Goal: Information Seeking & Learning: Learn about a topic

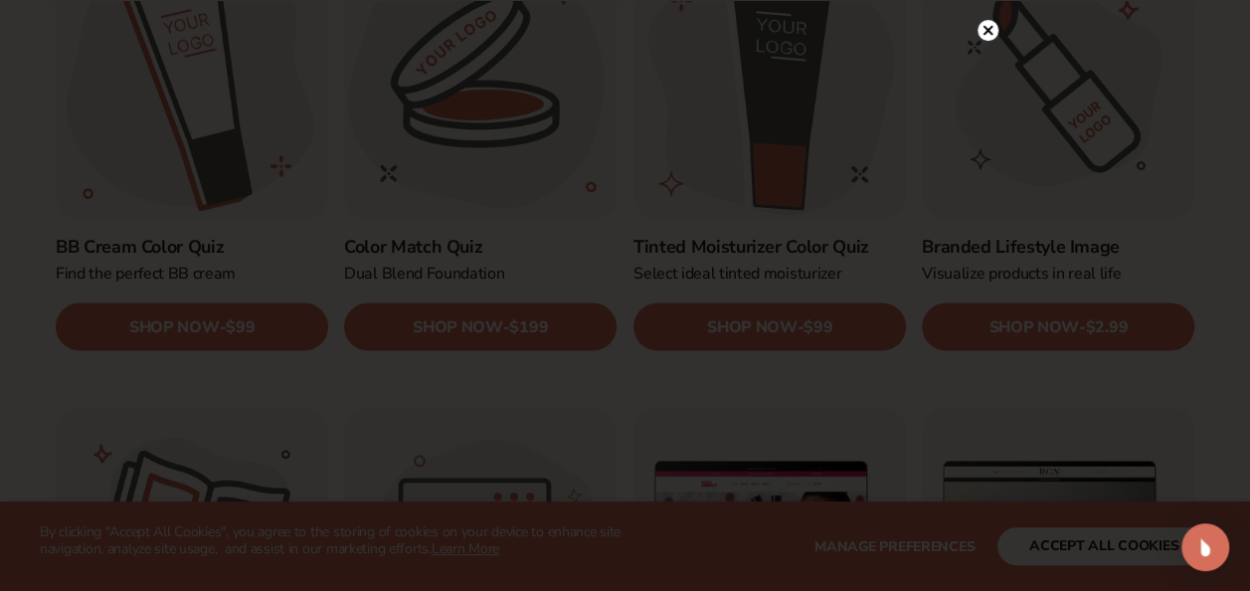
scroll to position [1715, 0]
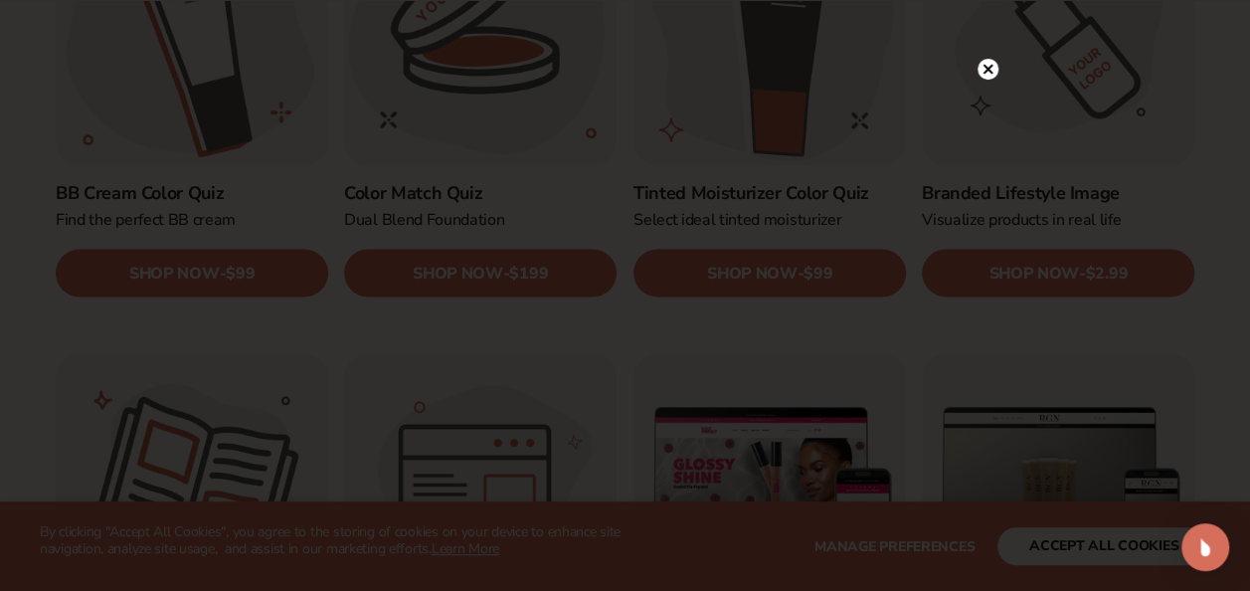
click at [987, 64] on circle at bounding box center [988, 69] width 21 height 21
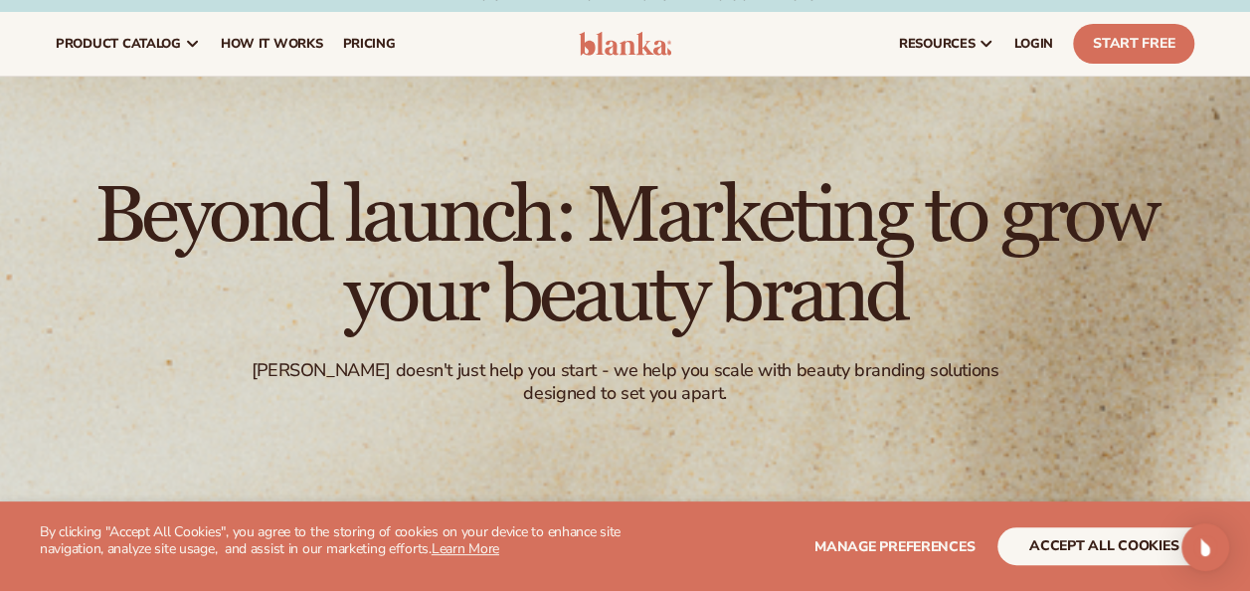
scroll to position [0, 0]
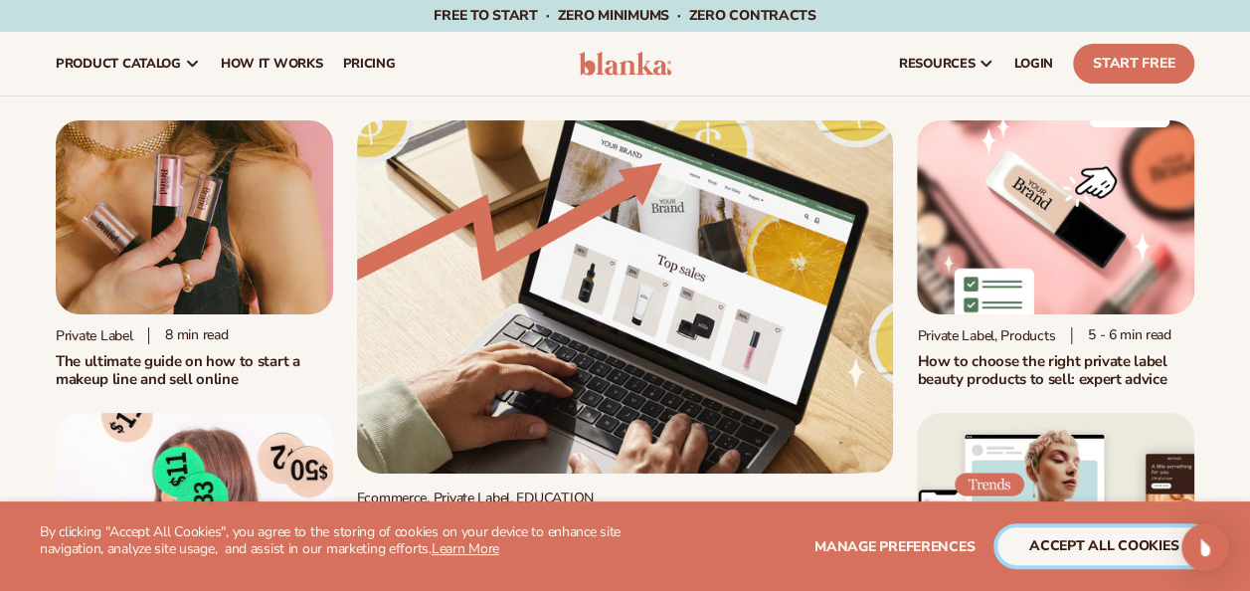
click at [1054, 544] on button "accept all cookies" at bounding box center [1104, 546] width 213 height 38
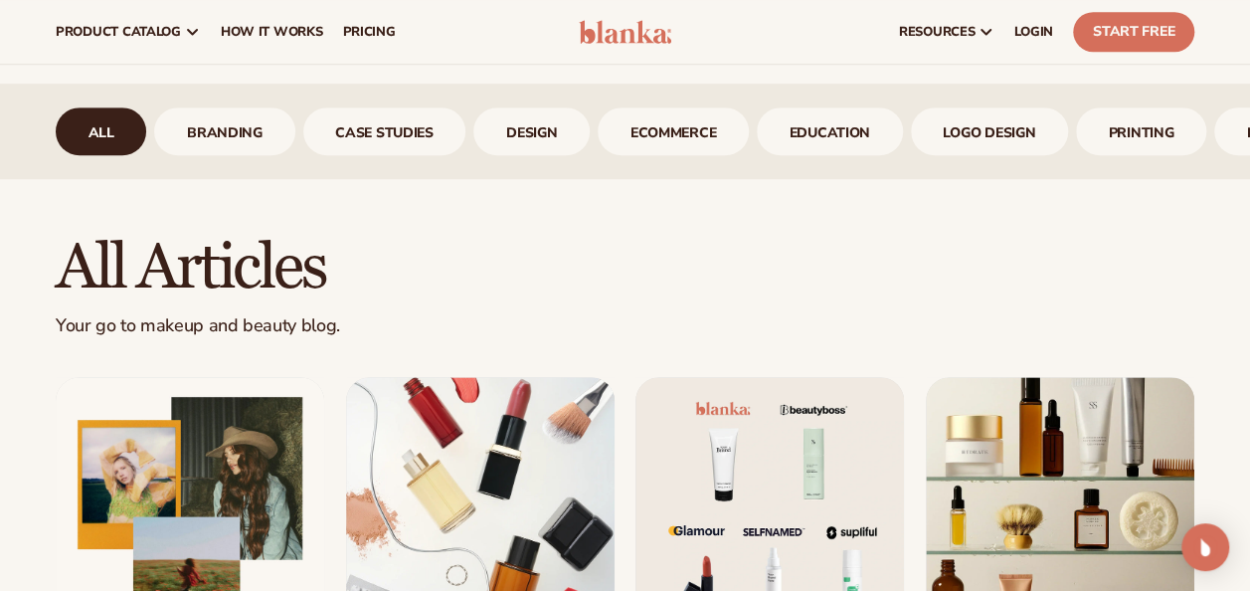
scroll to position [662, 0]
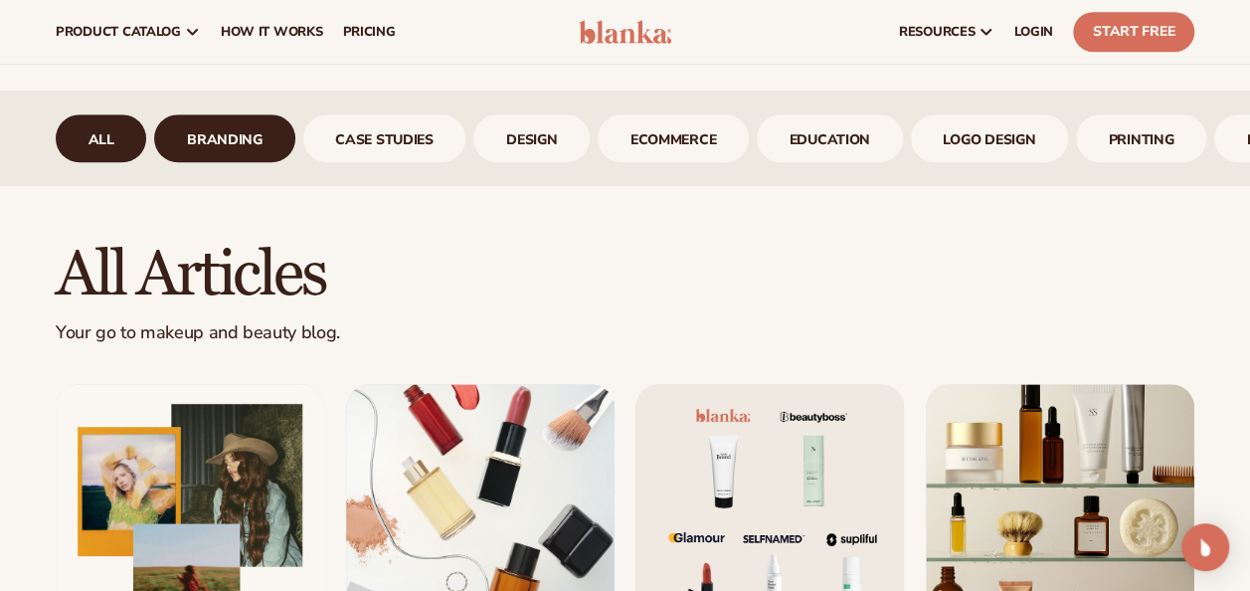
click at [213, 145] on link "branding" at bounding box center [224, 138] width 140 height 48
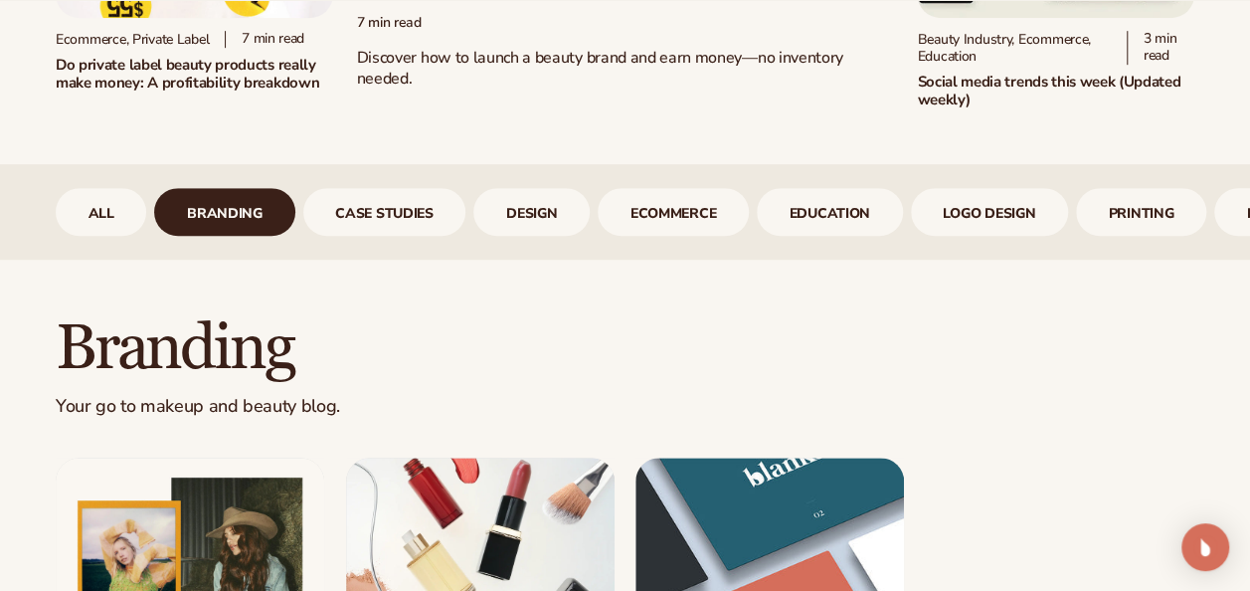
scroll to position [660, 0]
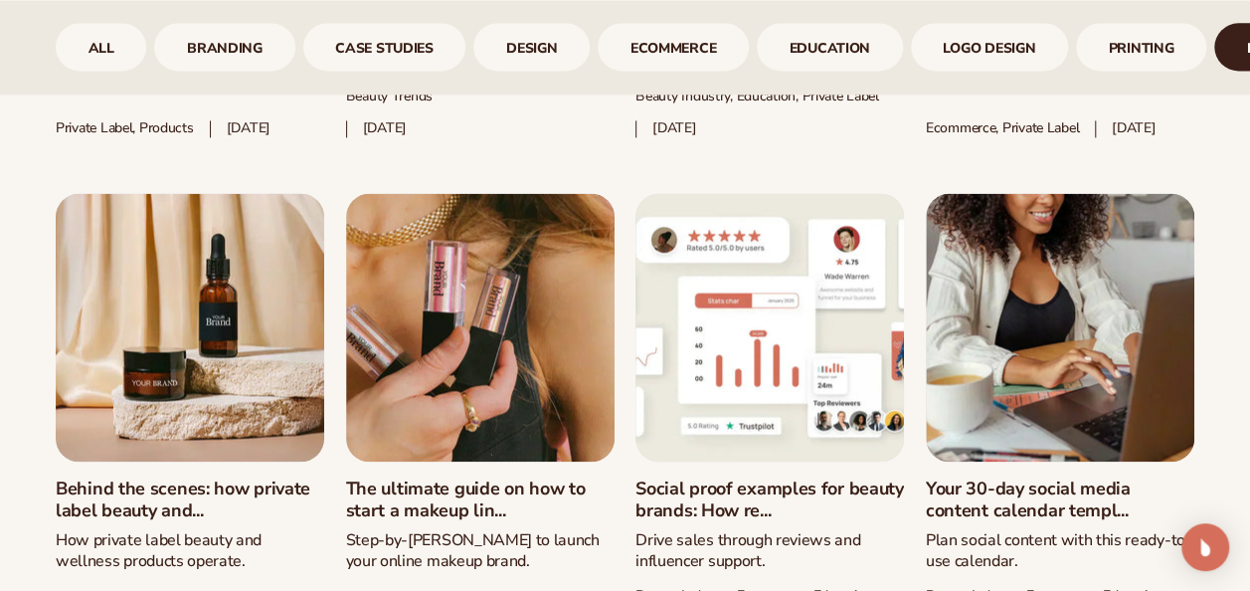
scroll to position [1377, 0]
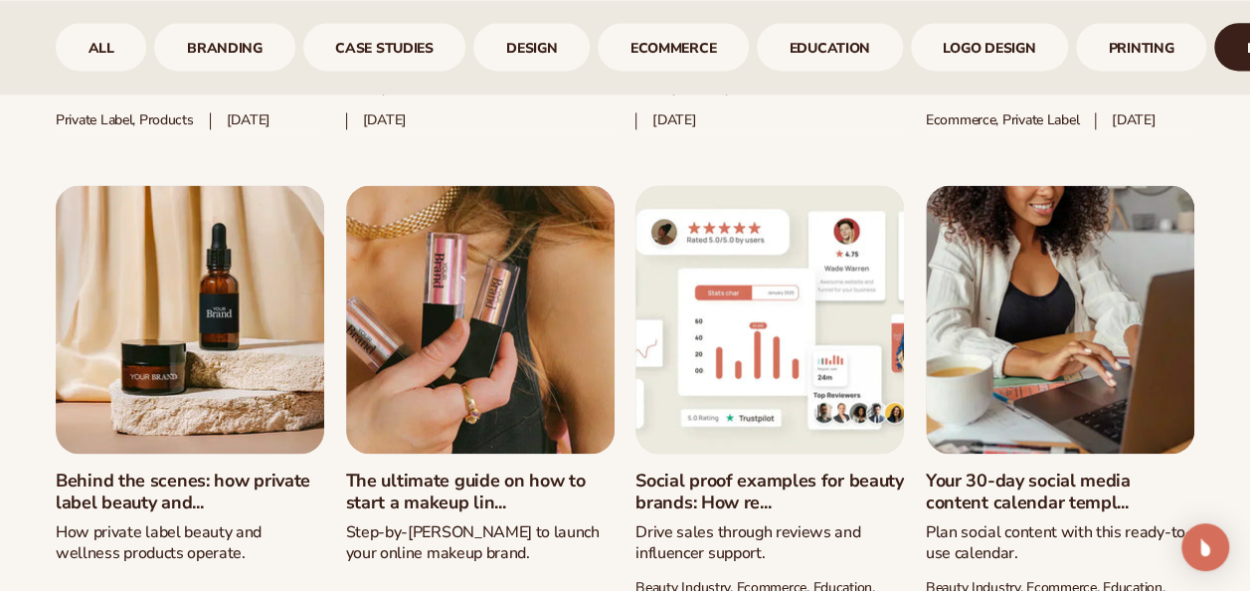
click at [217, 470] on link "Behind the scenes: how private label beauty and..." at bounding box center [190, 491] width 269 height 43
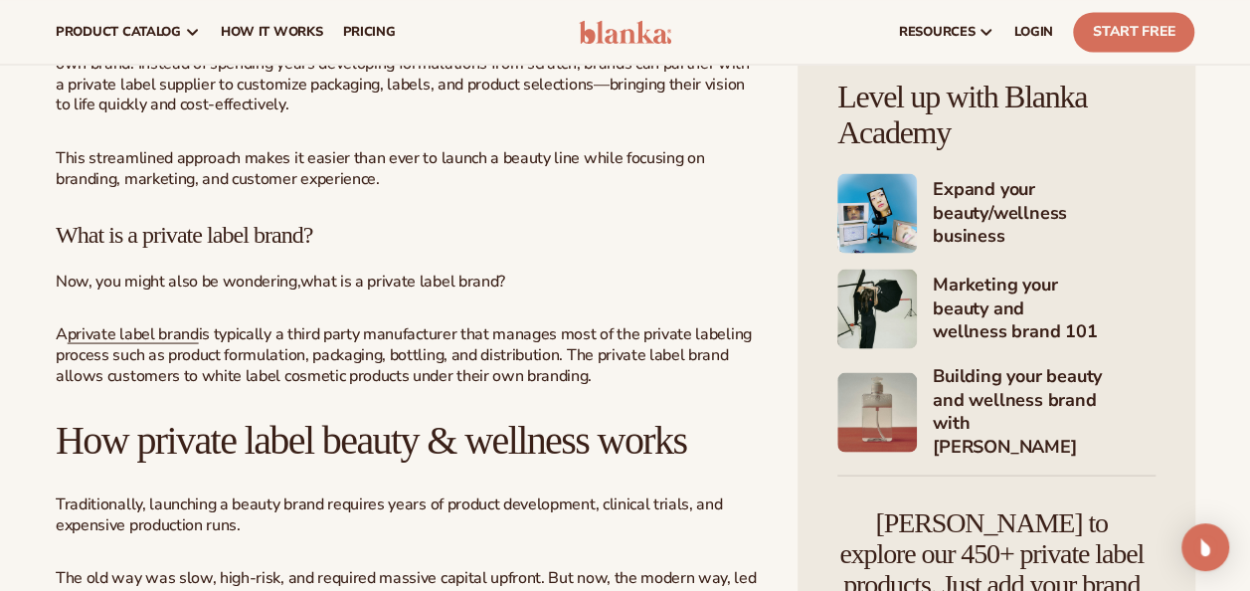
scroll to position [986, 0]
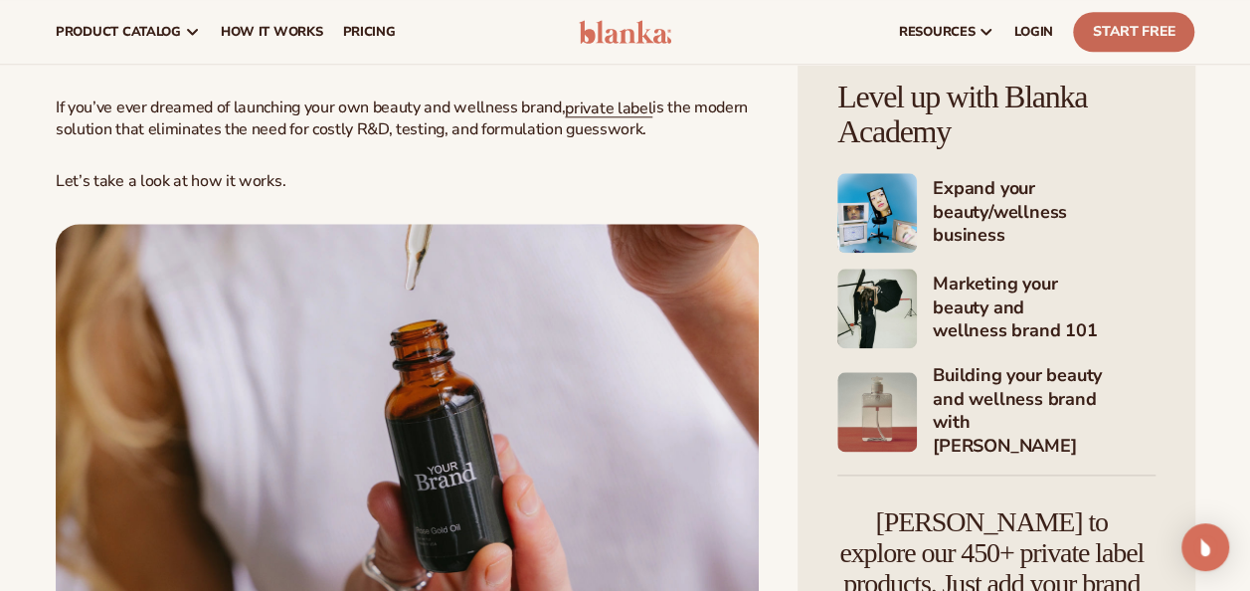
click at [1115, 26] on link "Start Free" at bounding box center [1133, 32] width 121 height 40
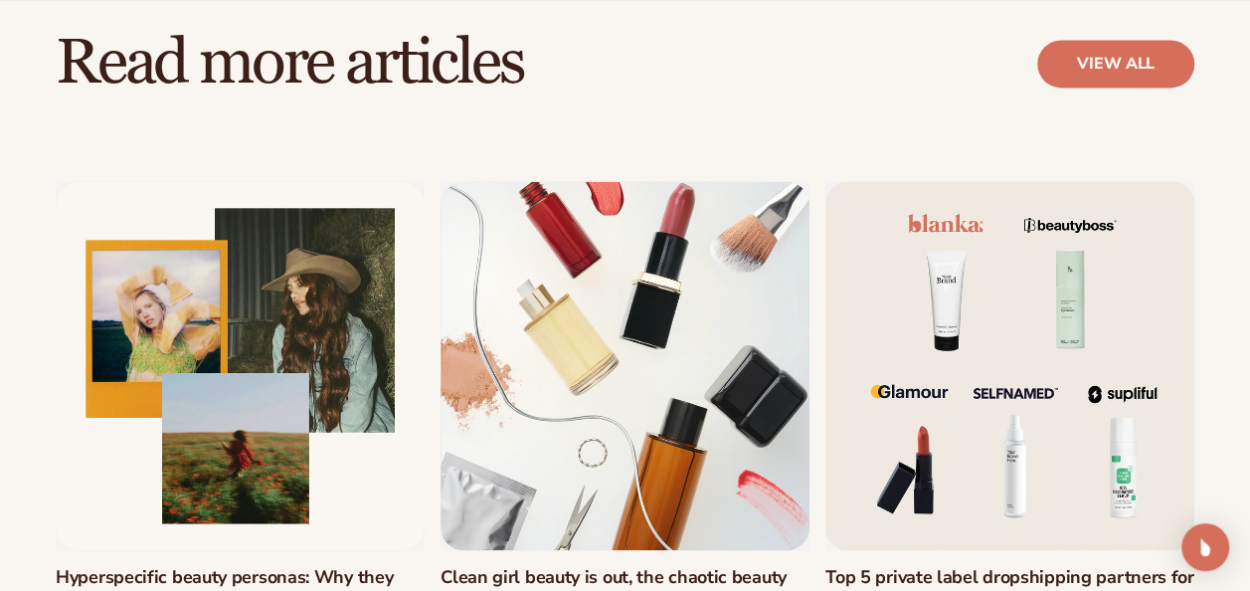
scroll to position [9160, 0]
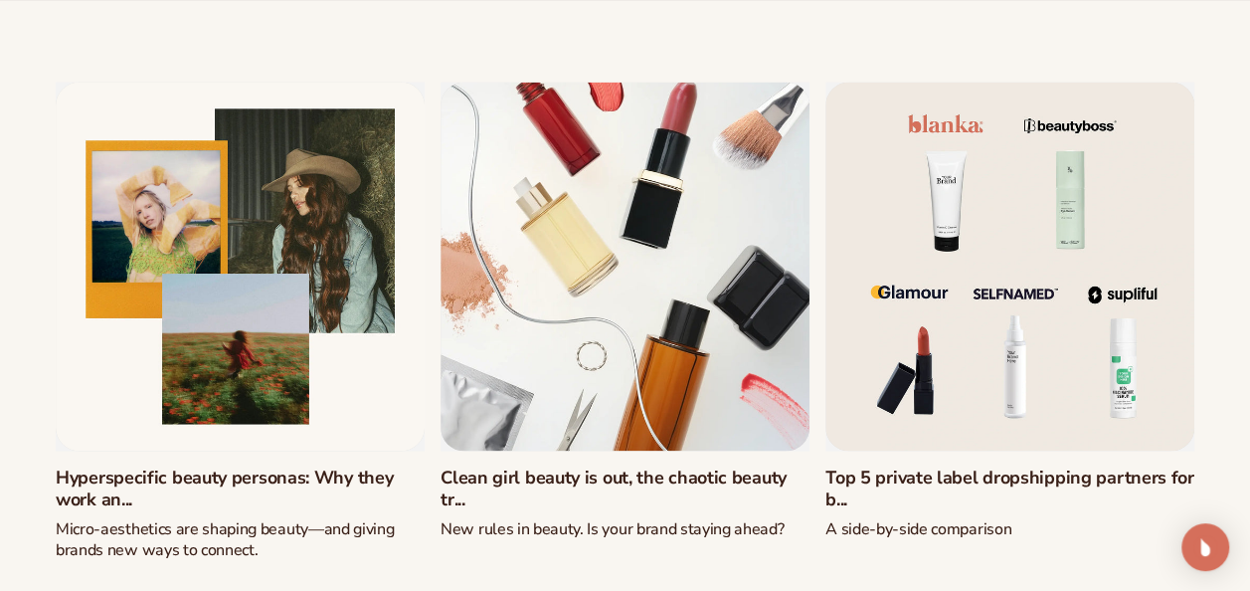
click at [682, 466] on link "Clean girl beauty is out, the chaotic beauty tr..." at bounding box center [625, 487] width 369 height 43
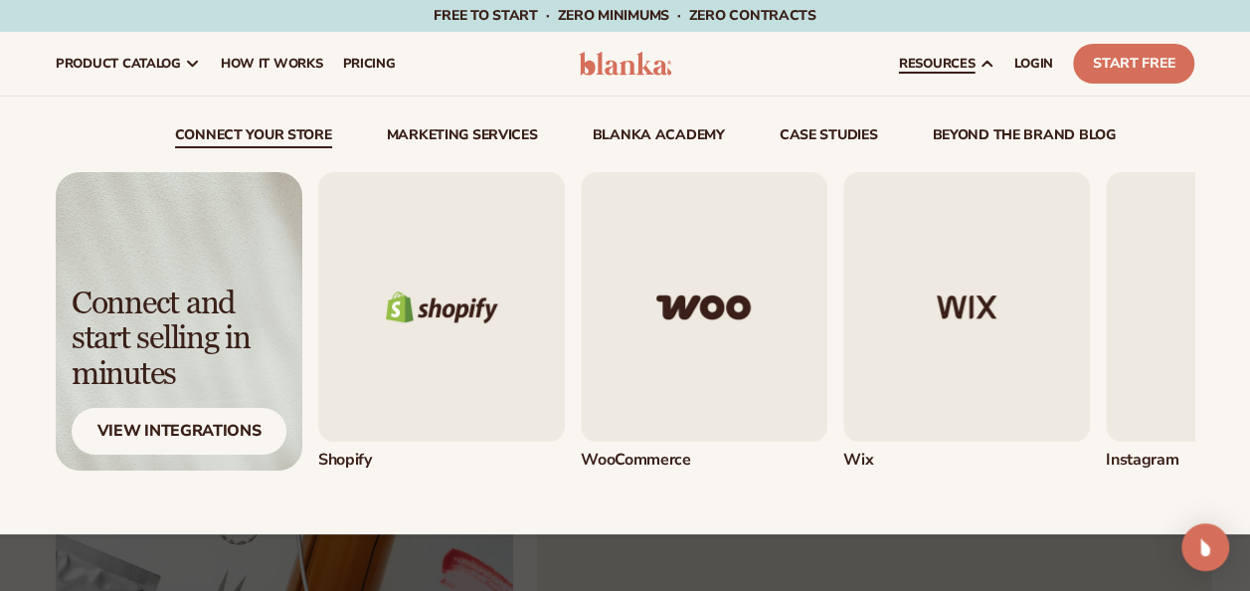
click at [1135, 324] on img "4 / 5" at bounding box center [1229, 307] width 247 height 270
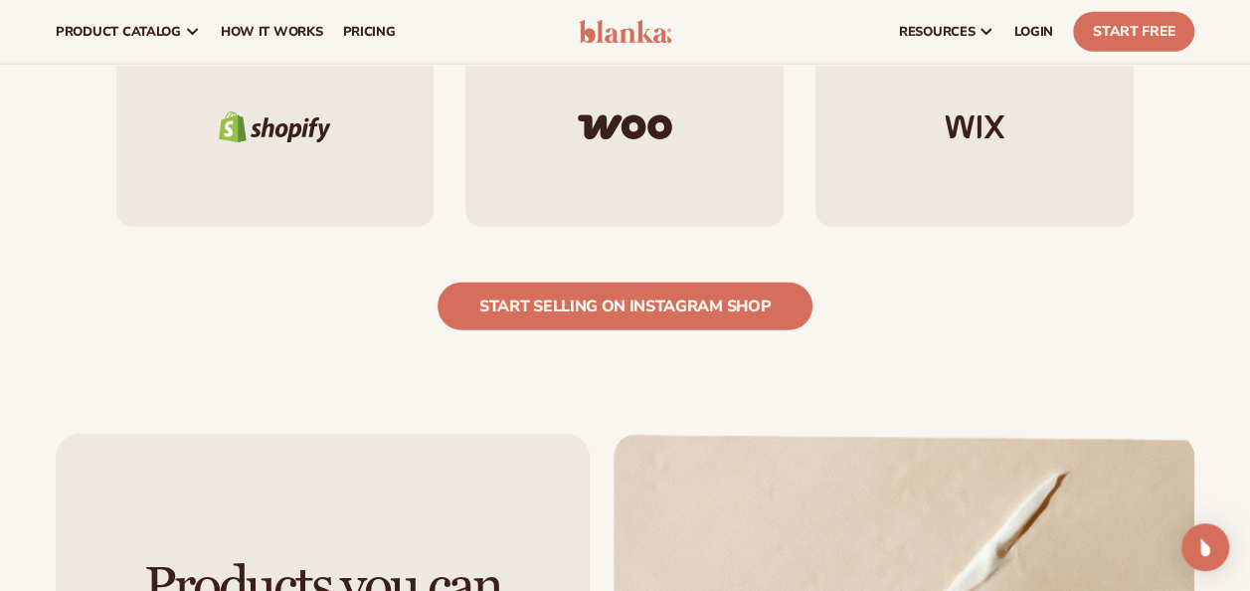
scroll to position [2319, 0]
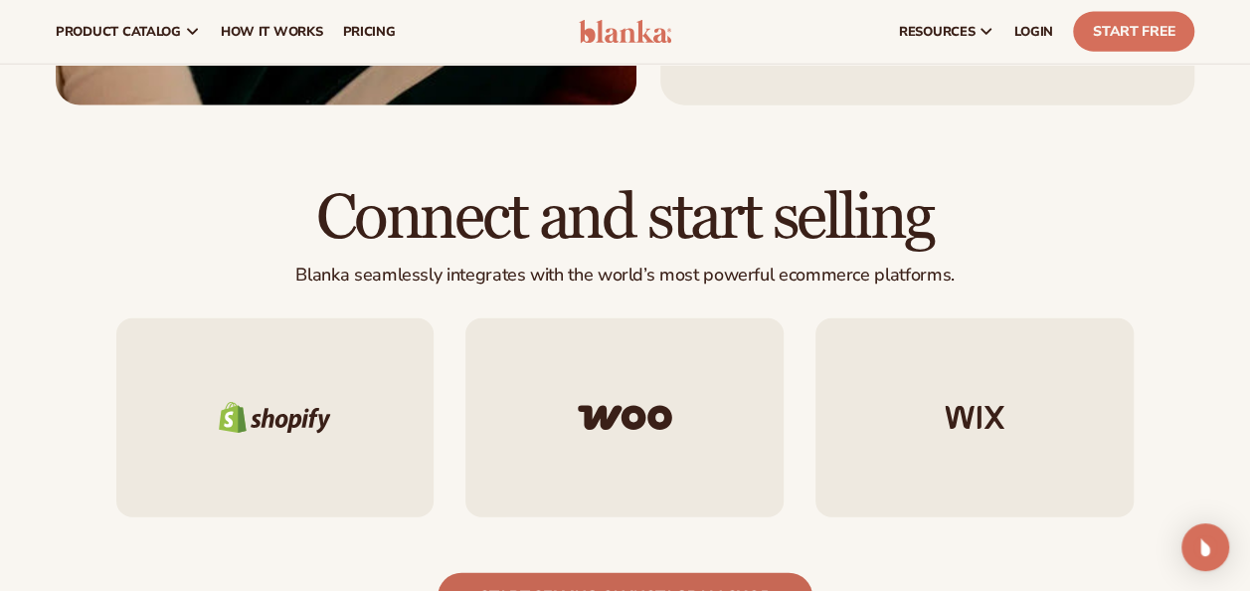
click at [514, 573] on link "start selling on Instagram shop" at bounding box center [625, 597] width 375 height 48
click at [581, 573] on link "start selling on Instagram shop" at bounding box center [625, 597] width 375 height 48
